Goal: Use online tool/utility: Utilize a website feature to perform a specific function

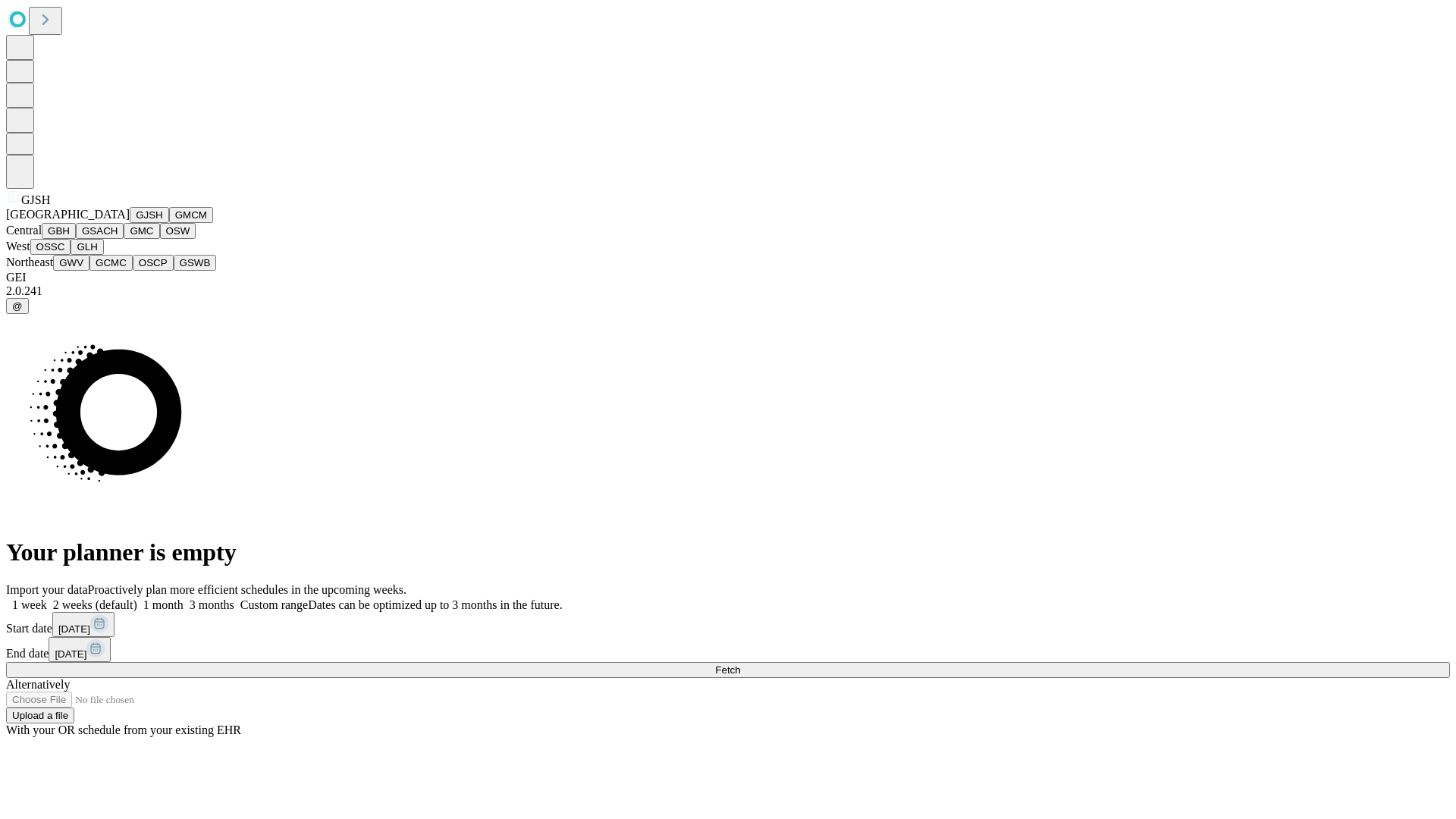
click at [130, 223] on button "GJSH" at bounding box center [149, 215] width 39 height 16
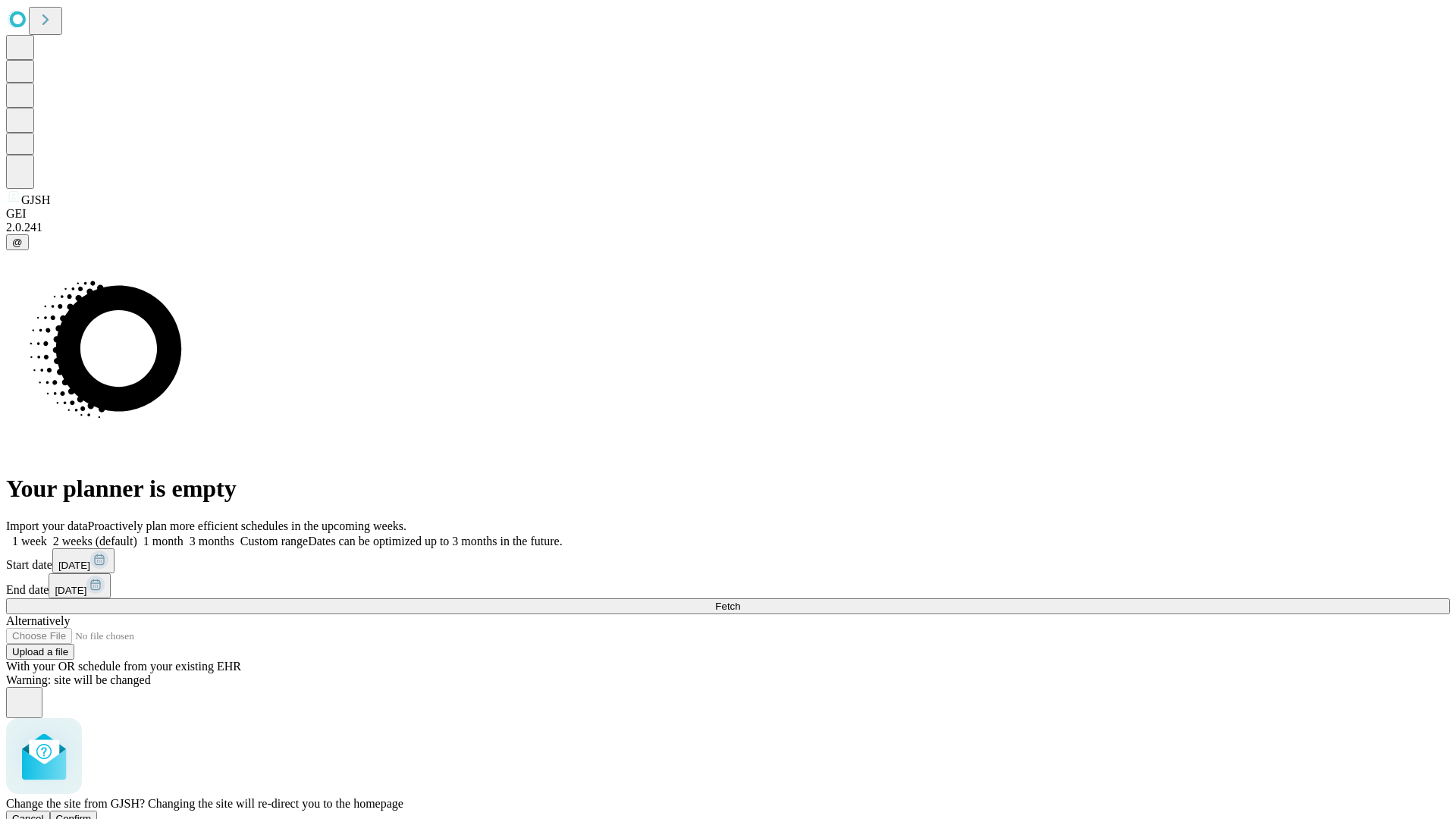
click at [92, 813] on span "Confirm" at bounding box center [73, 818] width 36 height 11
click at [183, 535] on label "1 month" at bounding box center [160, 541] width 46 height 13
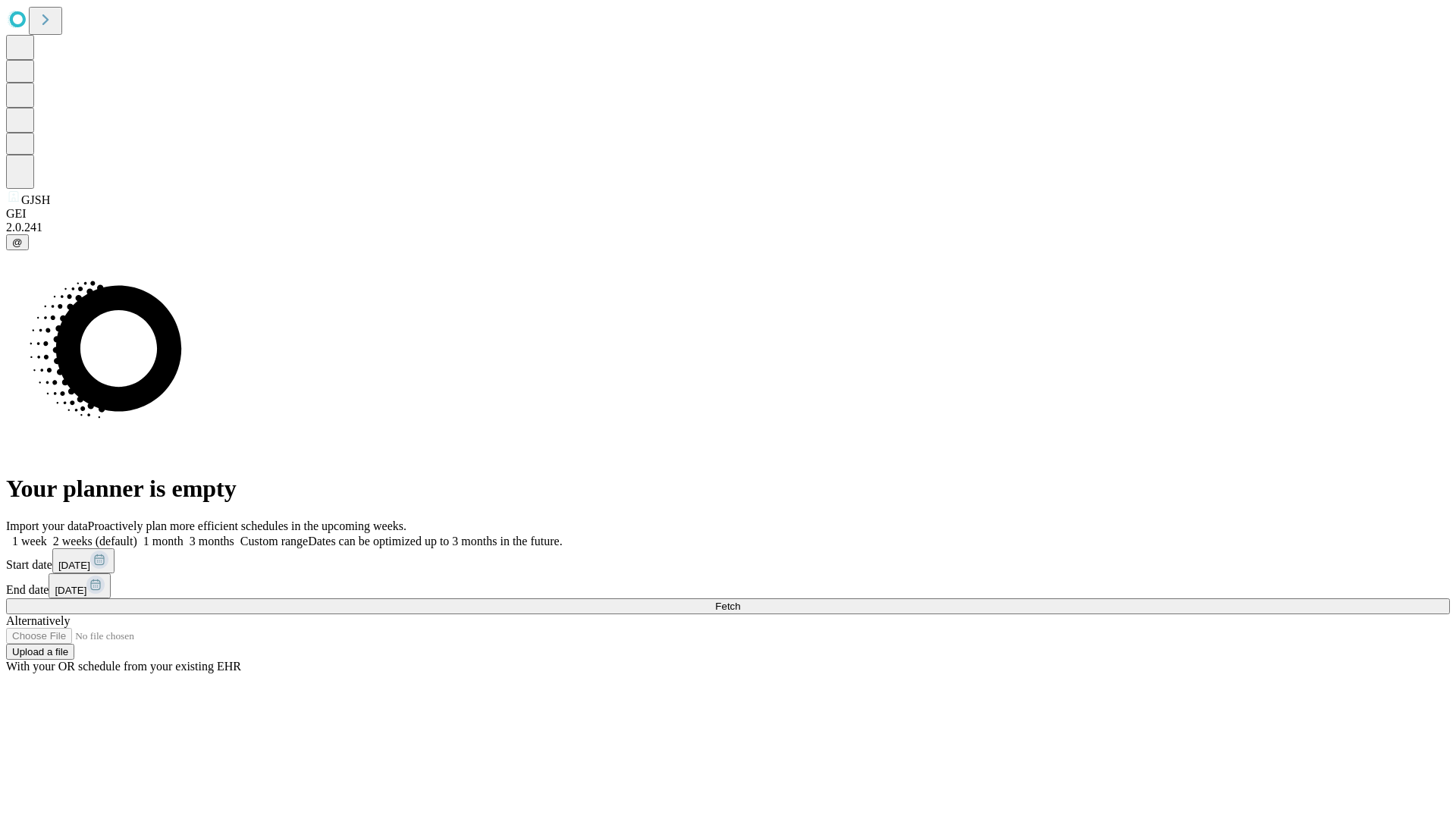
click at [740, 600] on span "Fetch" at bounding box center [728, 605] width 25 height 11
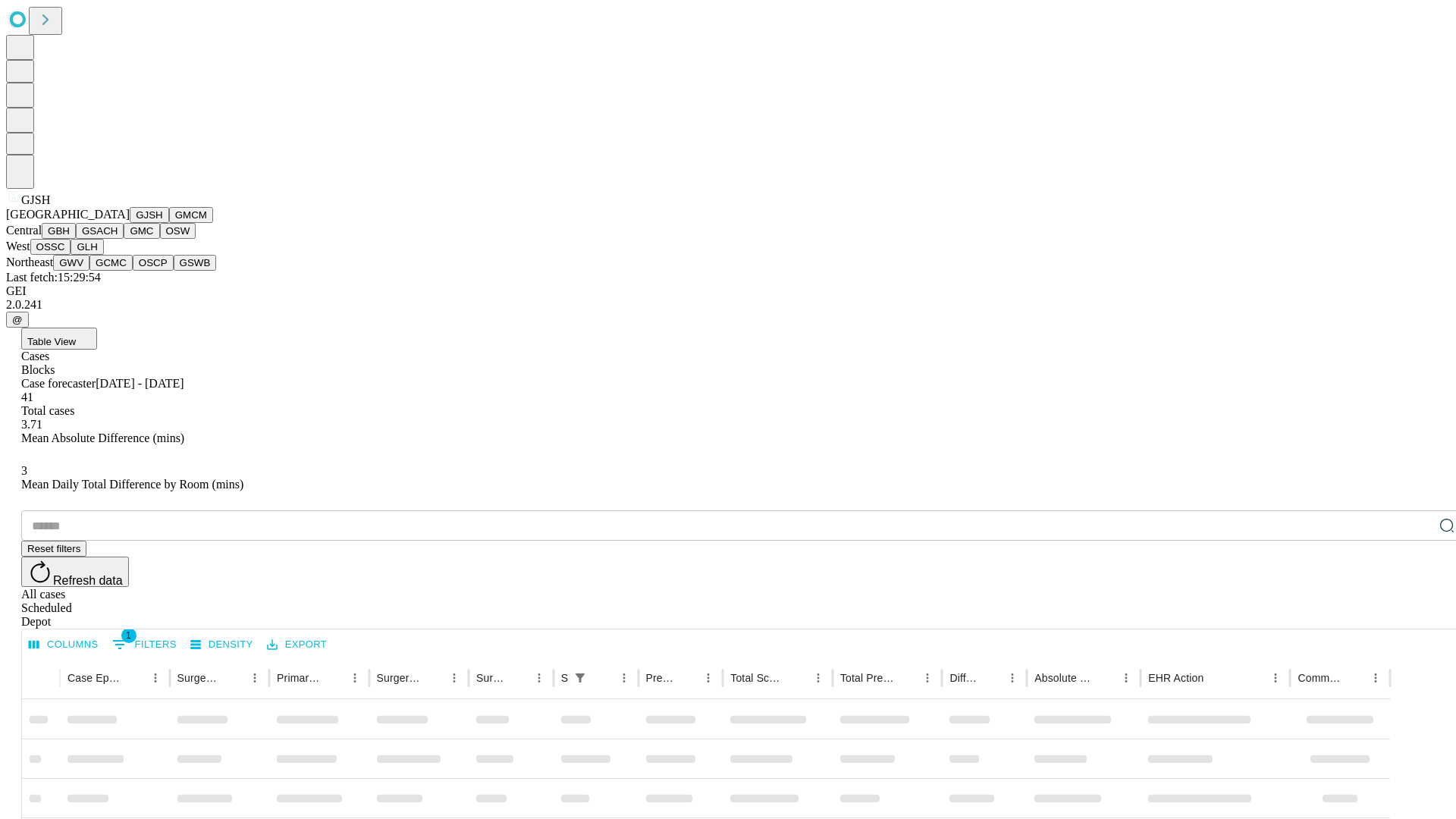
click at [169, 223] on button "GMCM" at bounding box center [191, 215] width 44 height 16
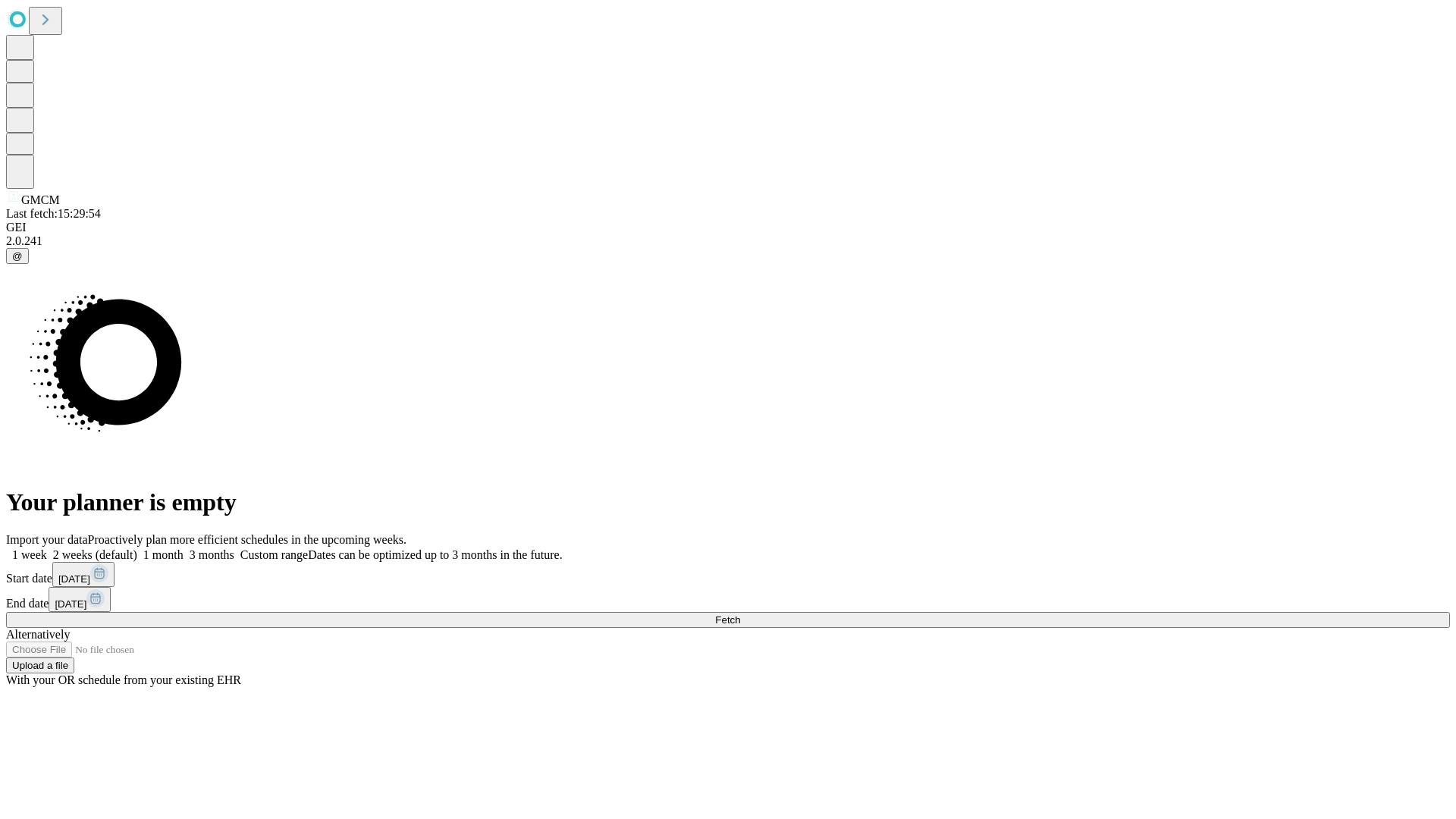
click at [183, 549] on label "1 month" at bounding box center [160, 555] width 46 height 13
click at [740, 614] on span "Fetch" at bounding box center [728, 619] width 25 height 11
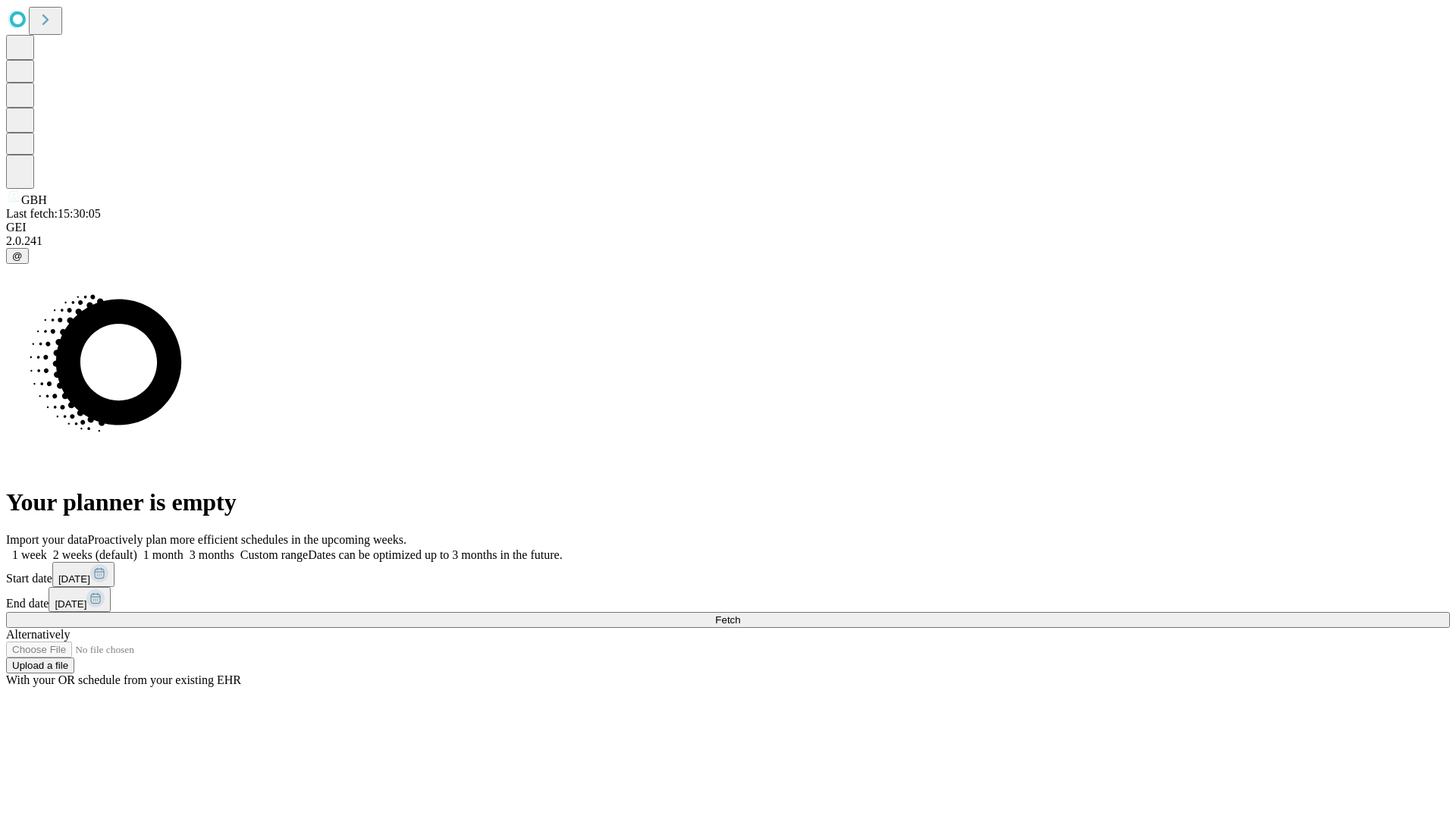
click at [183, 549] on label "1 month" at bounding box center [160, 555] width 46 height 13
click at [740, 614] on span "Fetch" at bounding box center [728, 619] width 25 height 11
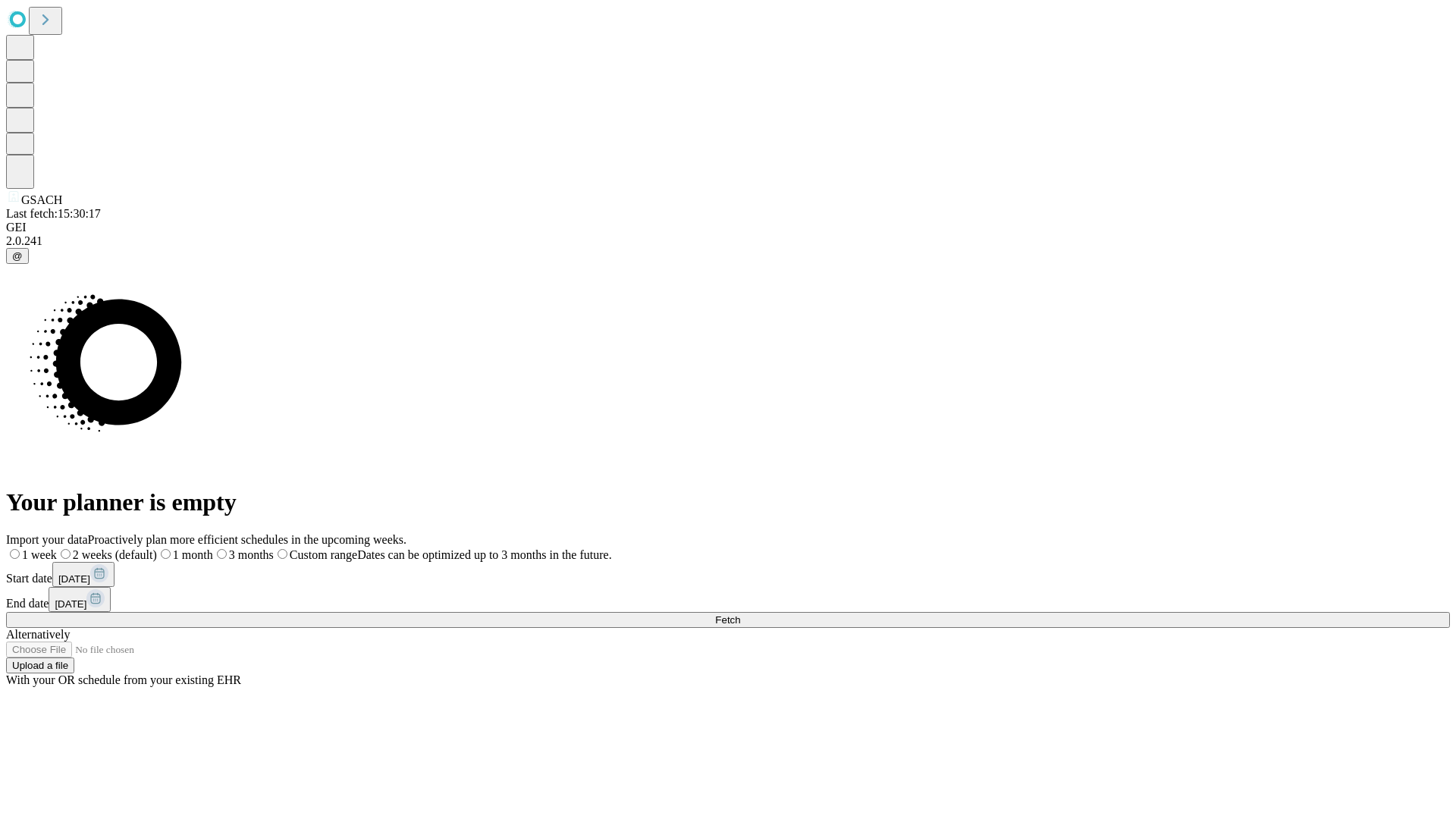
click at [740, 614] on span "Fetch" at bounding box center [728, 619] width 25 height 11
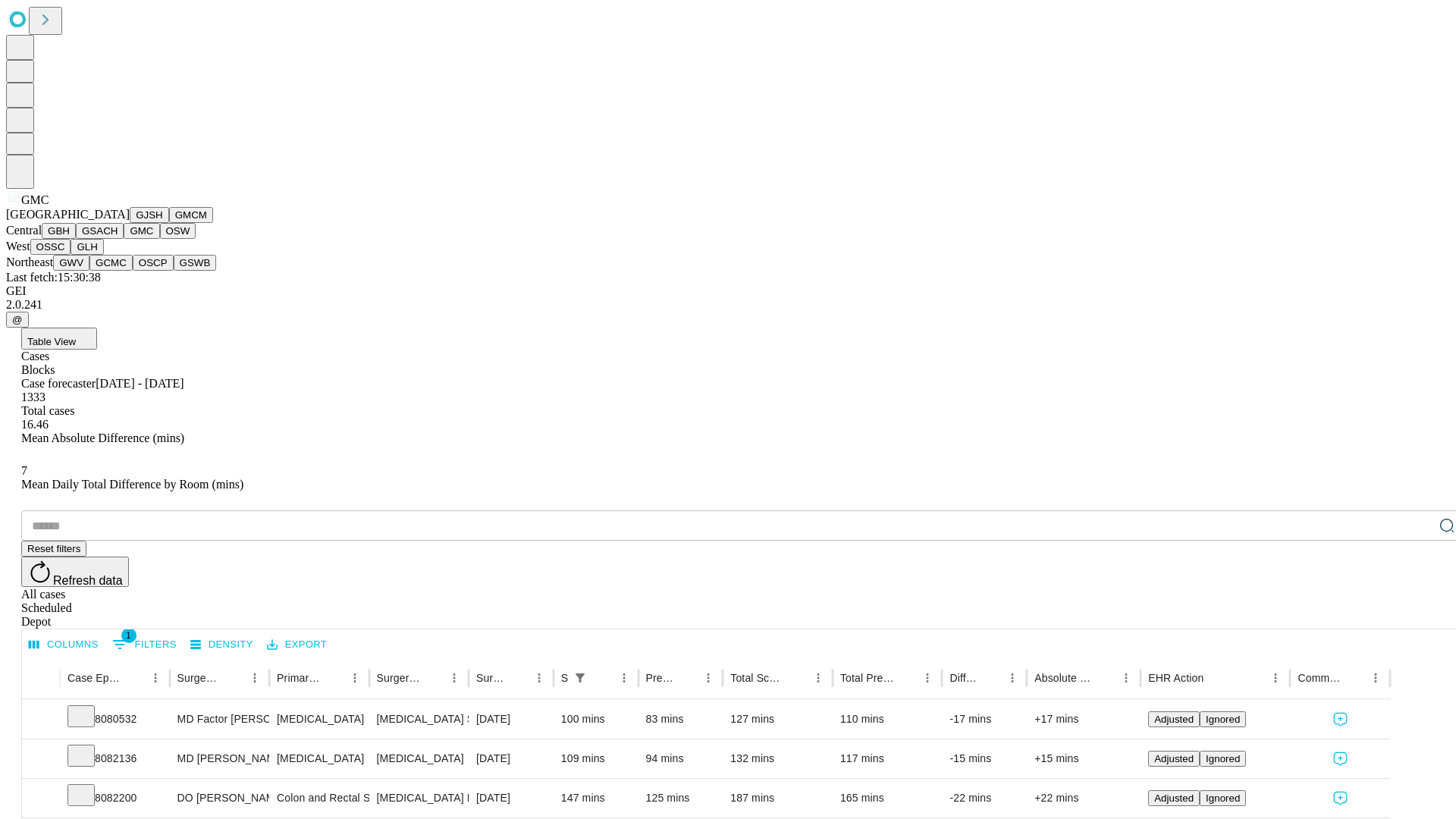
click at [160, 239] on button "OSW" at bounding box center [178, 231] width 37 height 16
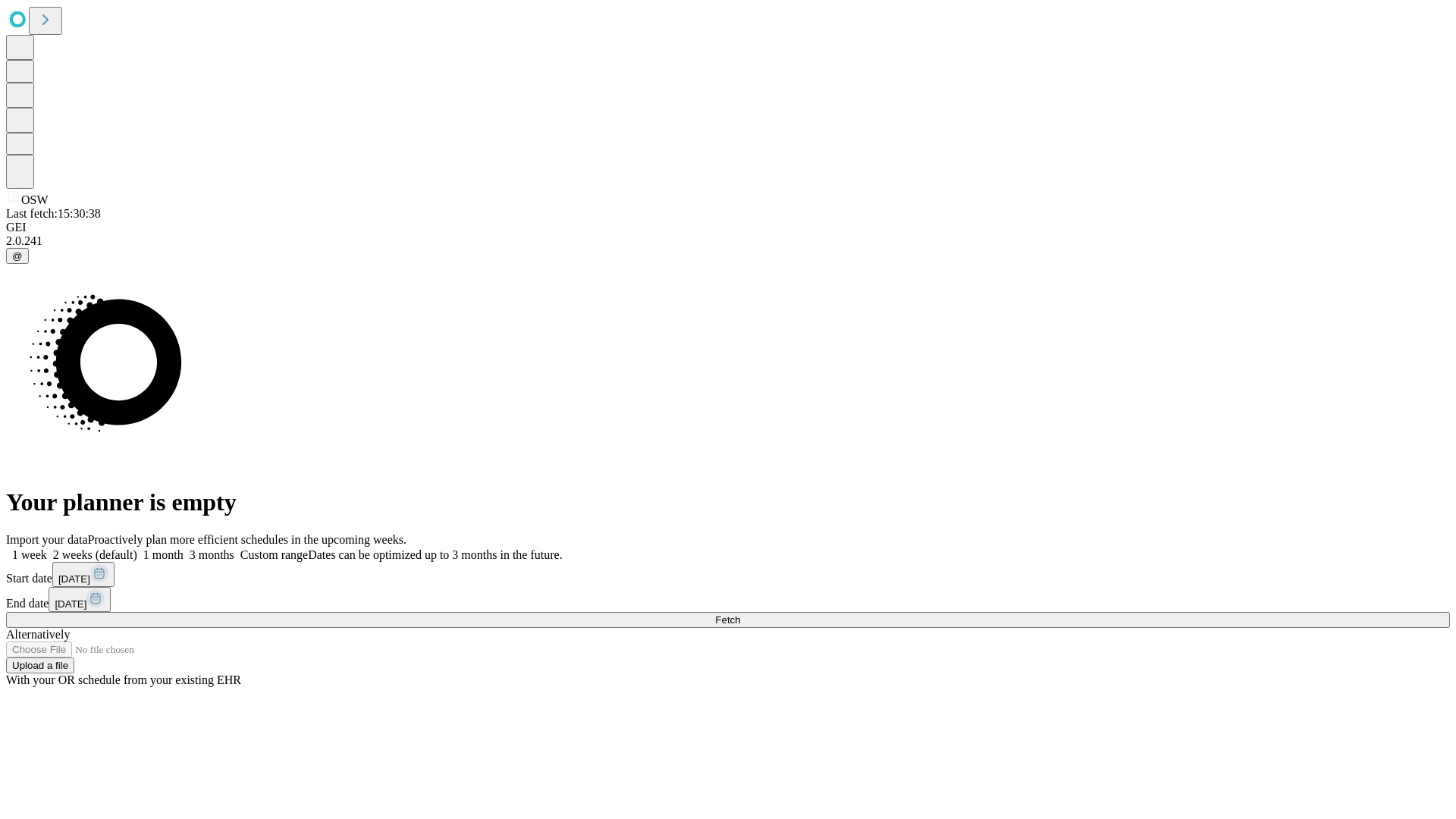
click at [183, 549] on label "1 month" at bounding box center [160, 555] width 46 height 13
click at [740, 614] on span "Fetch" at bounding box center [728, 619] width 25 height 11
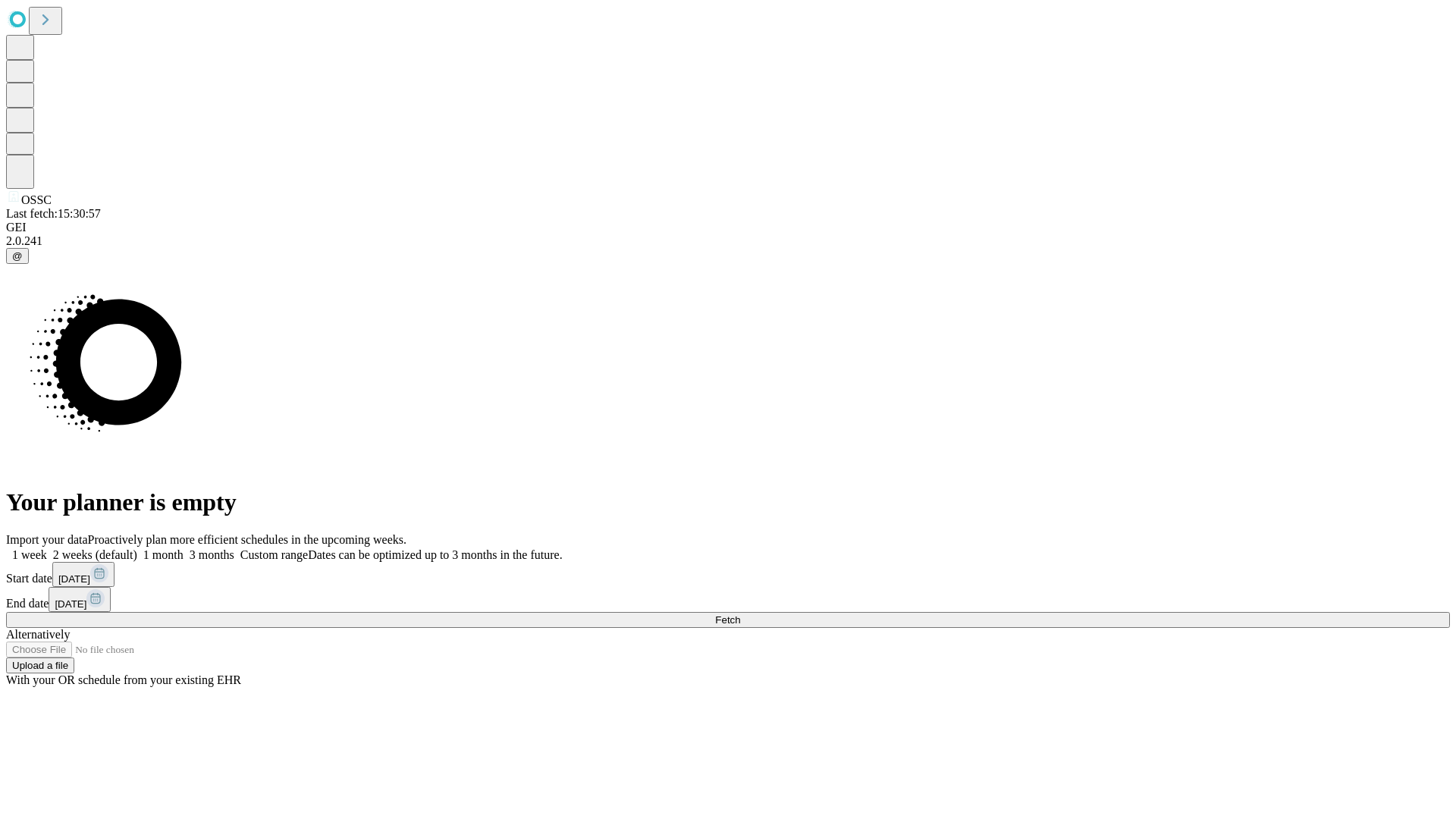
click at [183, 549] on label "1 month" at bounding box center [160, 555] width 46 height 13
click at [740, 614] on span "Fetch" at bounding box center [728, 619] width 25 height 11
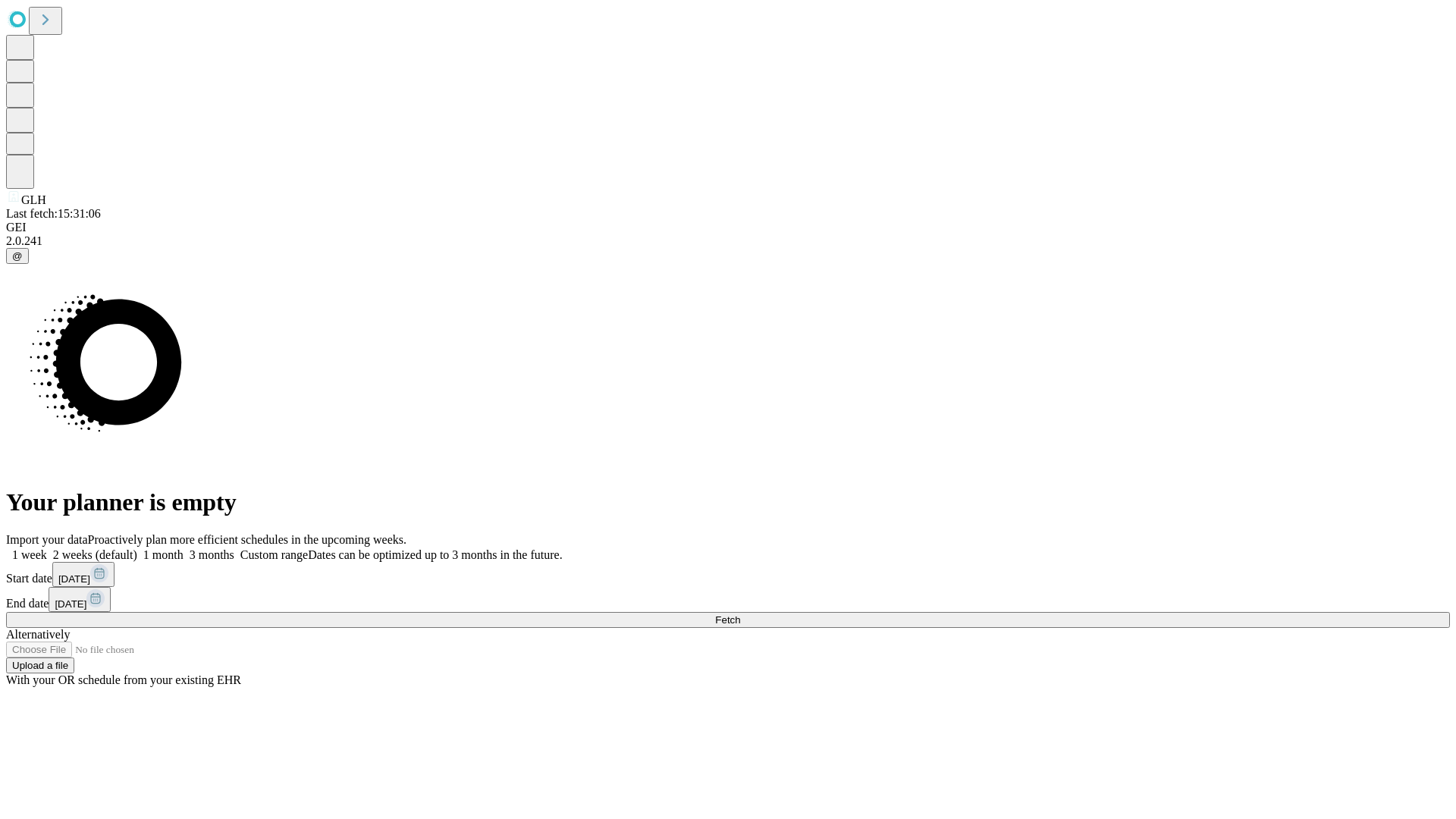
click at [740, 614] on span "Fetch" at bounding box center [728, 619] width 25 height 11
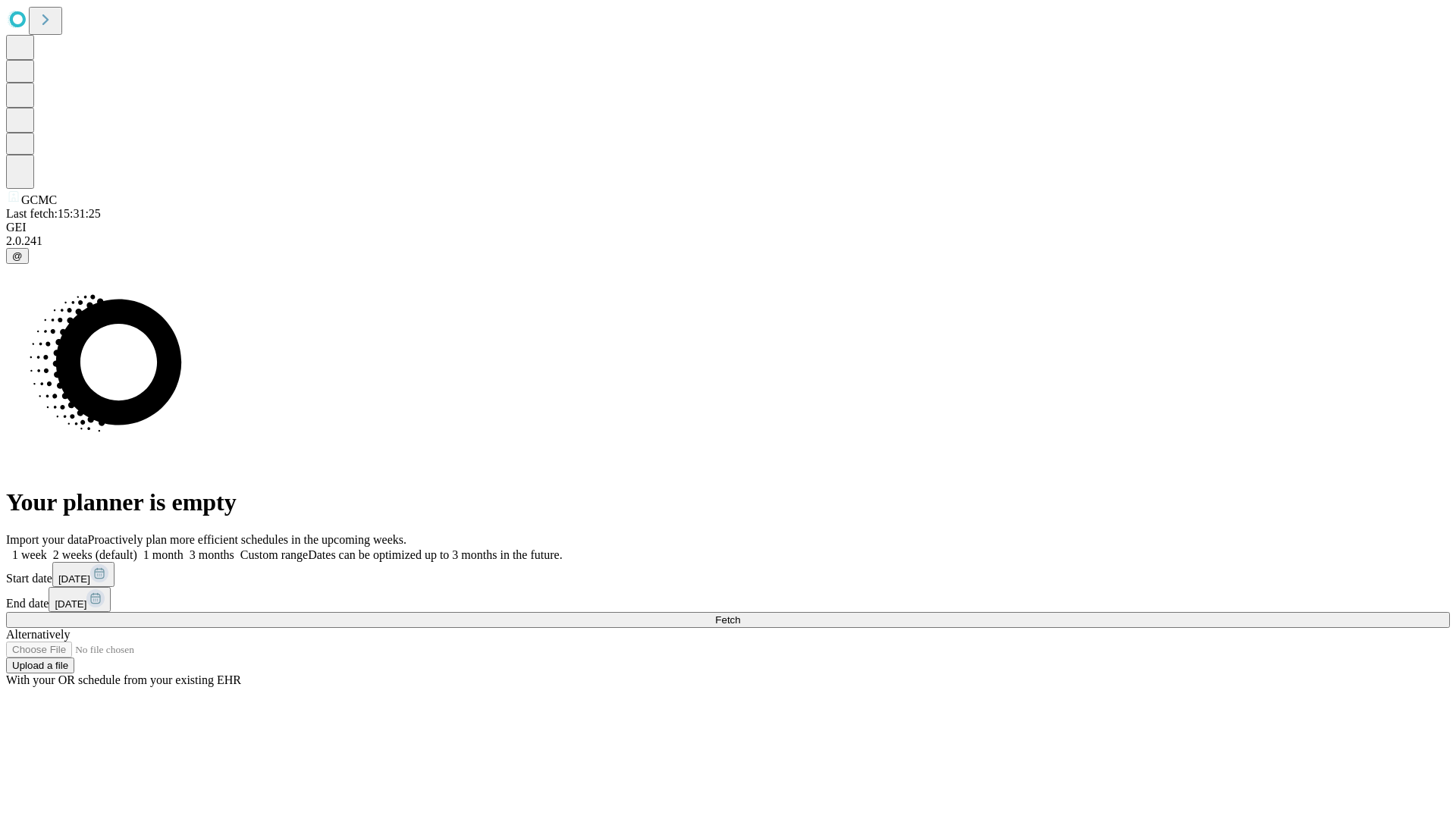
click at [183, 549] on label "1 month" at bounding box center [160, 555] width 46 height 13
click at [740, 614] on span "Fetch" at bounding box center [728, 619] width 25 height 11
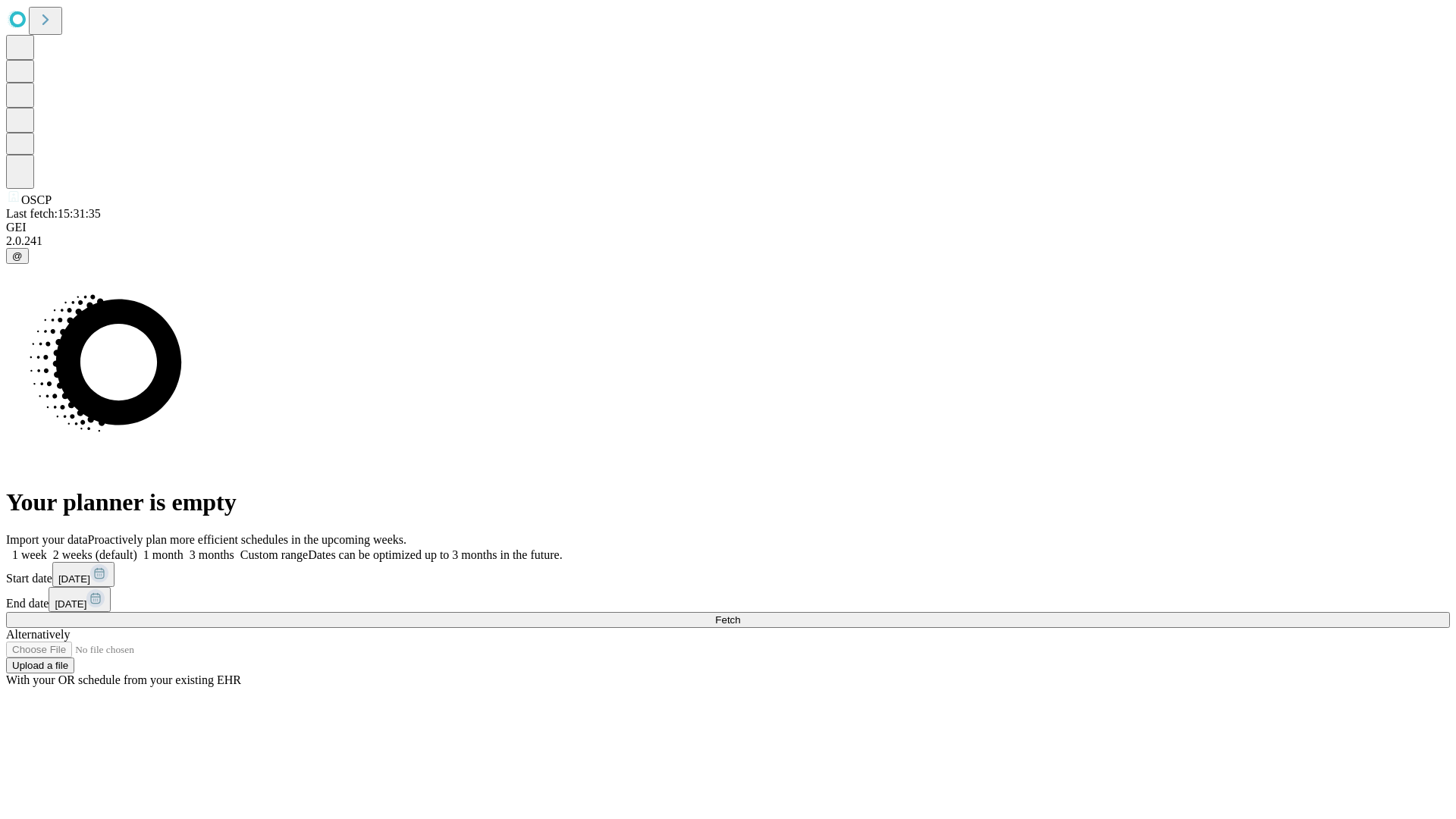
click at [183, 549] on label "1 month" at bounding box center [160, 555] width 46 height 13
click at [740, 614] on span "Fetch" at bounding box center [728, 619] width 25 height 11
